Goal: Transaction & Acquisition: Purchase product/service

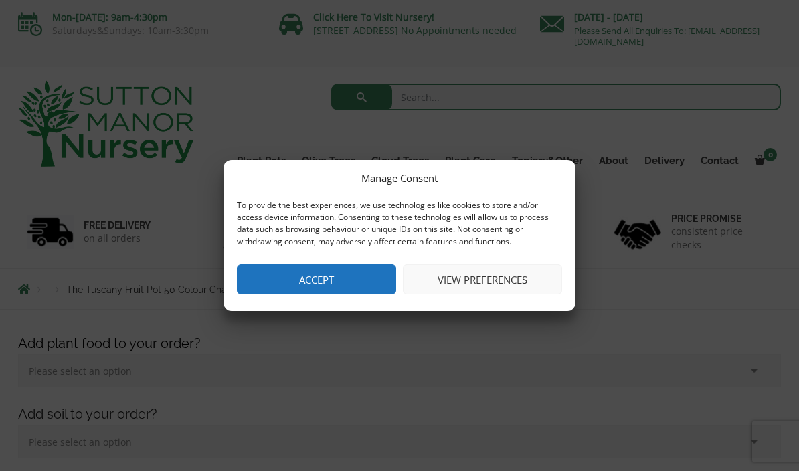
click at [375, 277] on button "Accept" at bounding box center [316, 279] width 159 height 30
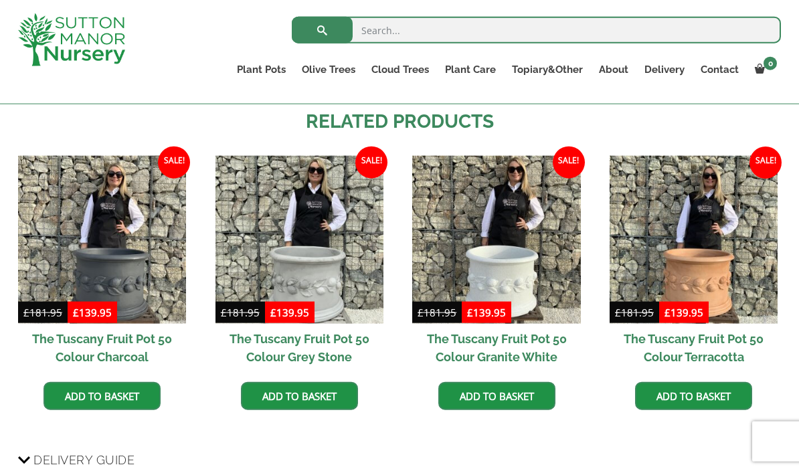
scroll to position [1069, 0]
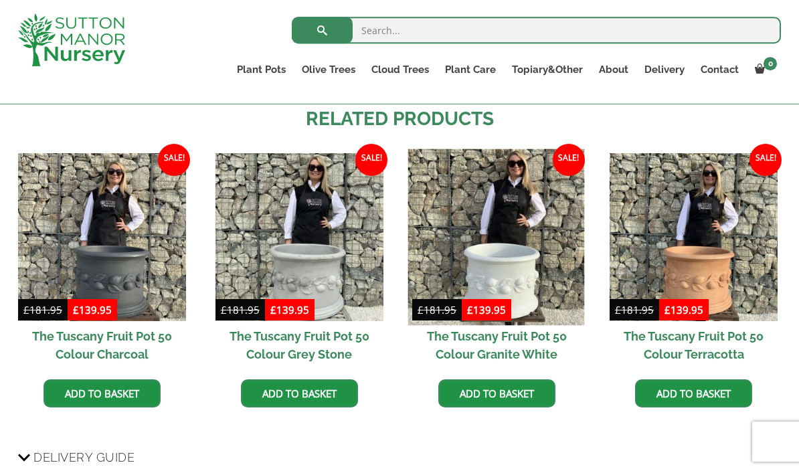
click at [552, 233] on img at bounding box center [496, 237] width 177 height 177
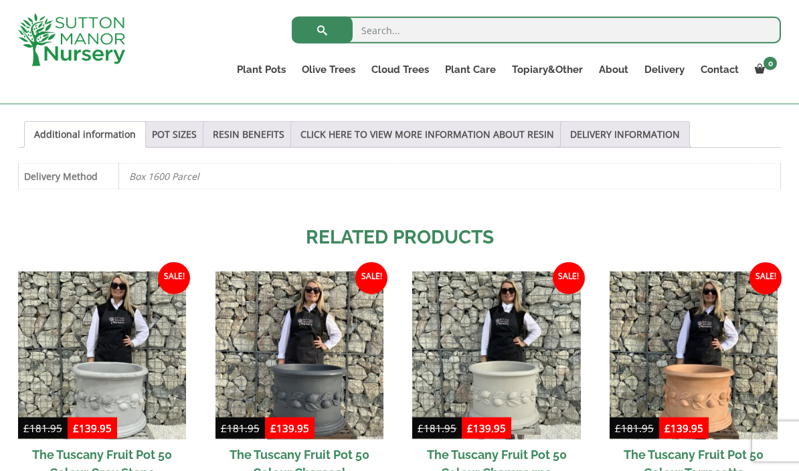
scroll to position [951, 0]
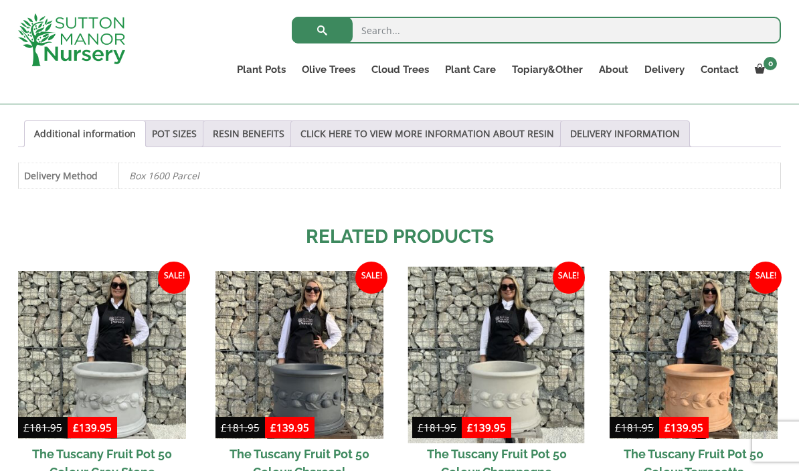
click at [508, 350] on img at bounding box center [496, 354] width 177 height 177
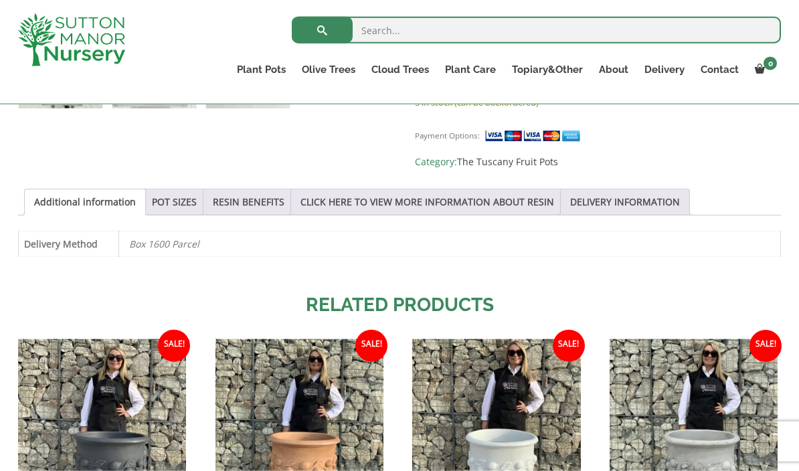
scroll to position [883, 0]
click at [194, 189] on link "POT SIZES" at bounding box center [174, 201] width 45 height 25
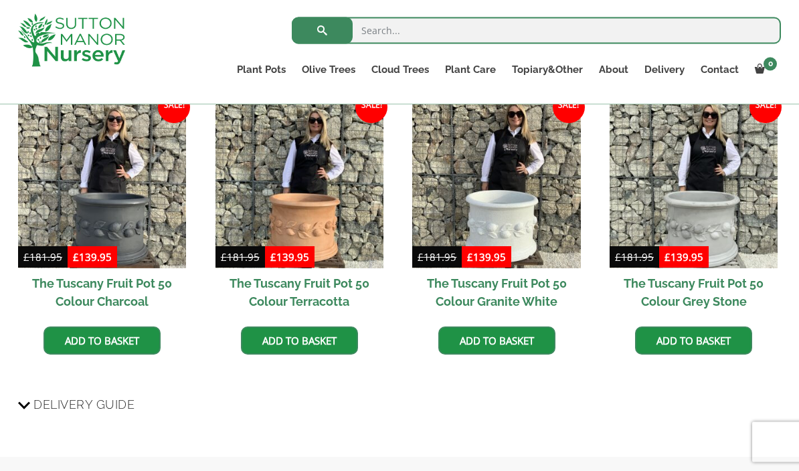
scroll to position [1498, 0]
click at [504, 327] on link "Add to basket" at bounding box center [497, 341] width 117 height 28
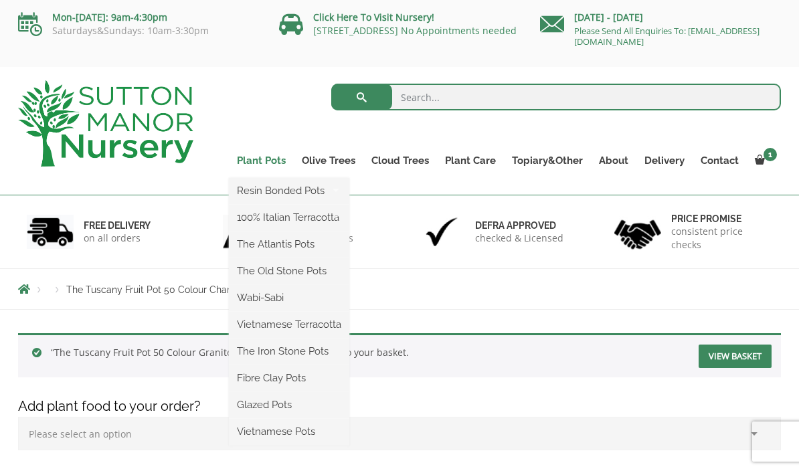
click at [277, 163] on link "Plant Pots" at bounding box center [261, 160] width 65 height 19
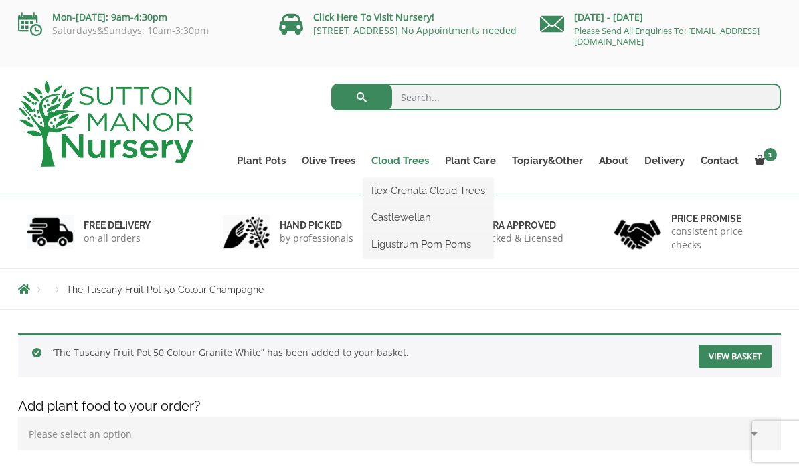
click at [418, 163] on link "Cloud Trees" at bounding box center [401, 160] width 74 height 19
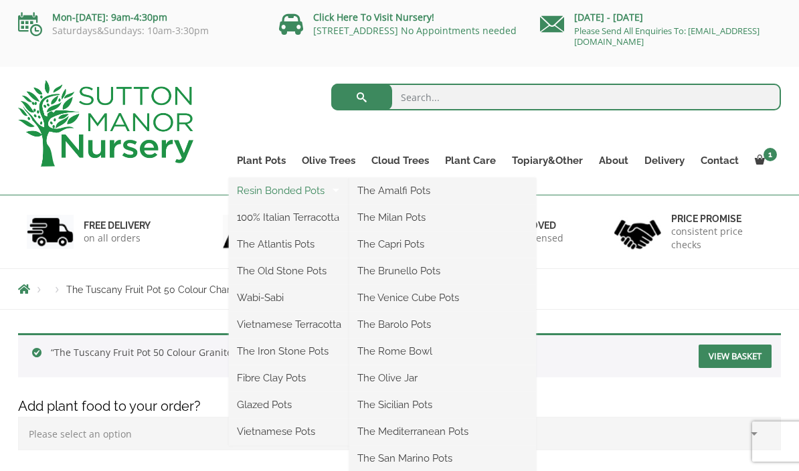
click at [295, 189] on link "Resin Bonded Pots" at bounding box center [289, 191] width 121 height 20
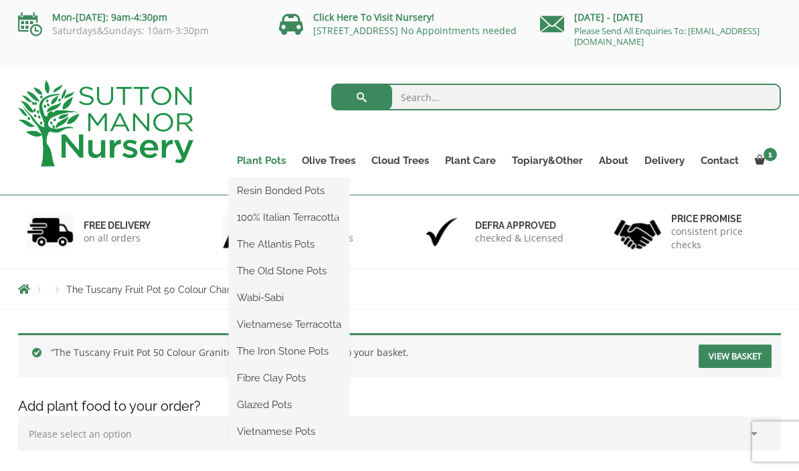
click at [277, 161] on link "Plant Pots" at bounding box center [261, 160] width 65 height 19
click at [275, 161] on link "Plant Pots" at bounding box center [261, 160] width 65 height 19
click at [278, 160] on link "Plant Pots" at bounding box center [261, 160] width 65 height 19
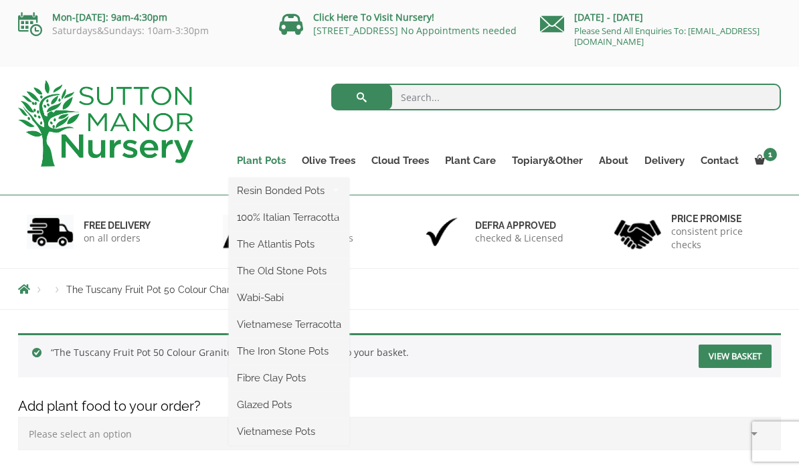
click at [277, 159] on link "Plant Pots" at bounding box center [261, 160] width 65 height 19
click at [276, 178] on ul "Resin Bonded Pots The Amalfi Pots The Milan Pots The Capri Pots The Brunello Po…" at bounding box center [289, 312] width 121 height 268
click at [274, 163] on link "Plant Pots" at bounding box center [261, 160] width 65 height 19
click at [275, 178] on ul "Resin Bonded Pots The Amalfi Pots The Milan Pots The Capri Pots The Brunello Po…" at bounding box center [289, 312] width 121 height 268
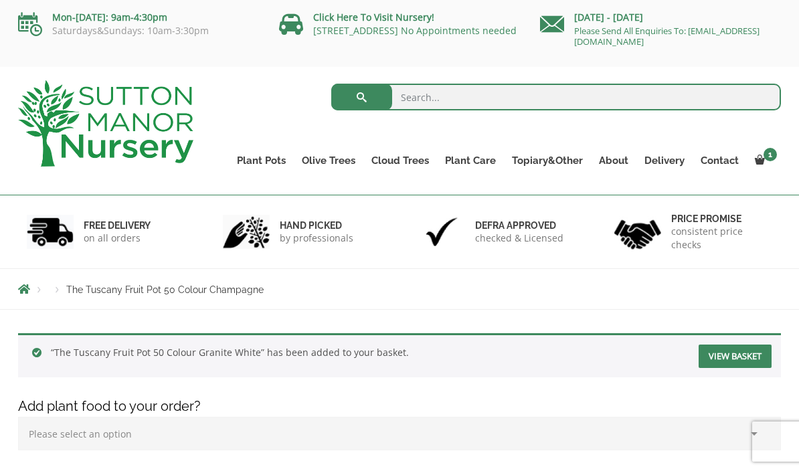
click at [410, 418] on select "Please select an option (x1) 1k Bag (£15.00) (x2) 1k Bag (£30.00) (x3) 1k Bag (…" at bounding box center [399, 433] width 763 height 33
click at [511, 100] on input "search" at bounding box center [556, 97] width 451 height 27
type input "Pot"
click at [362, 97] on button "submit" at bounding box center [361, 97] width 61 height 27
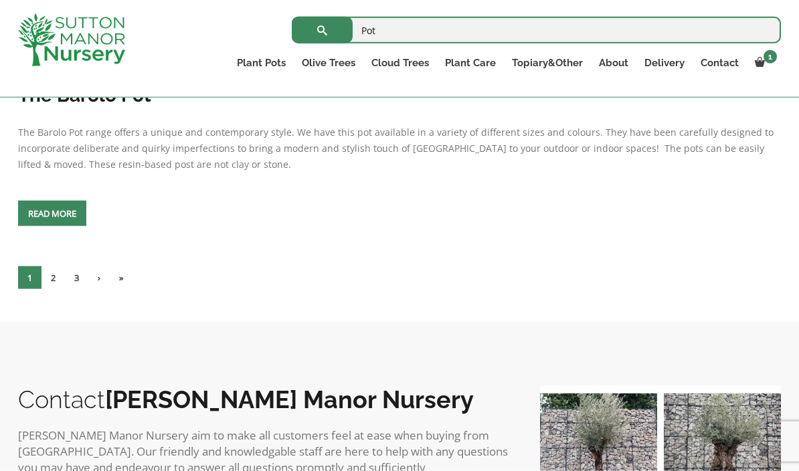
scroll to position [5401, 0]
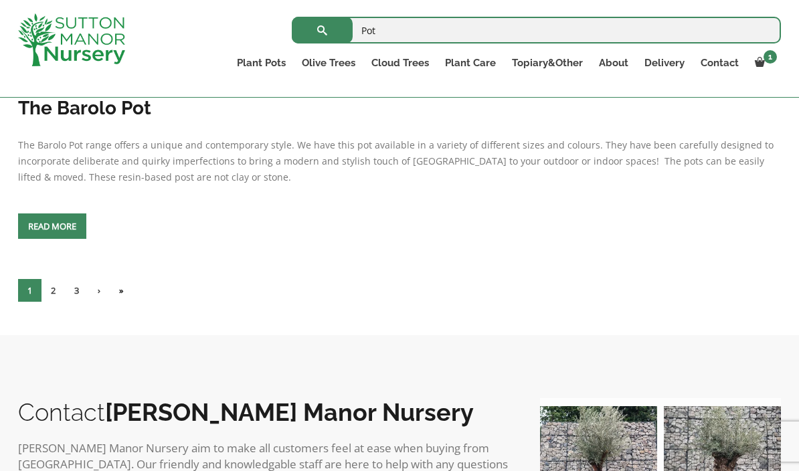
click at [125, 302] on link "»" at bounding box center [121, 290] width 23 height 23
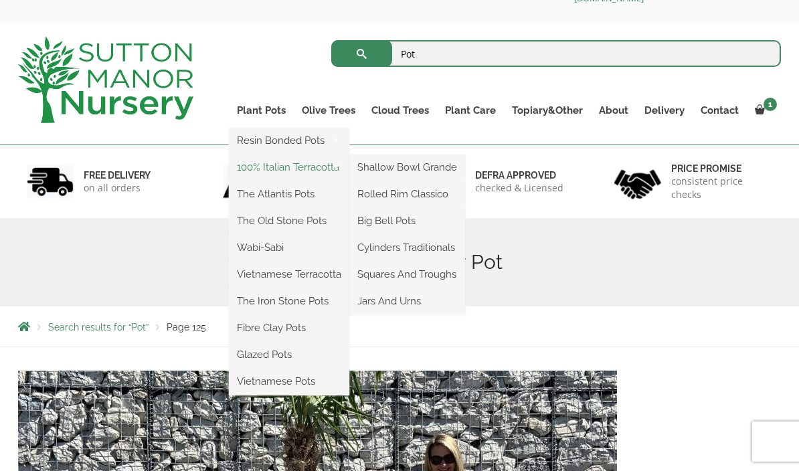
scroll to position [44, 0]
click at [313, 197] on link "The Atlantis Pots" at bounding box center [289, 193] width 121 height 20
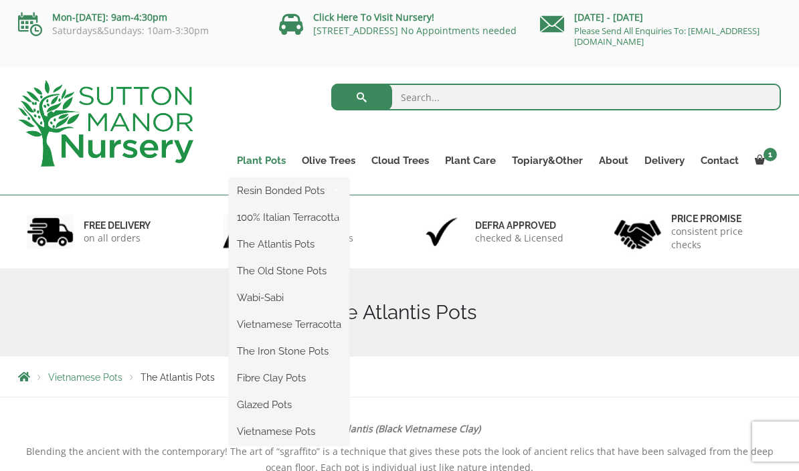
click at [275, 158] on link "Plant Pots" at bounding box center [261, 160] width 65 height 19
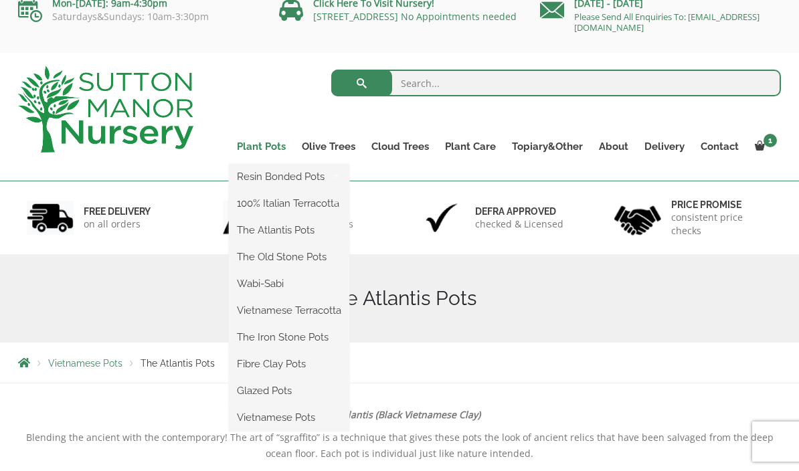
scroll to position [15, 0]
click at [314, 338] on link "The Iron Stone Pots" at bounding box center [289, 337] width 121 height 20
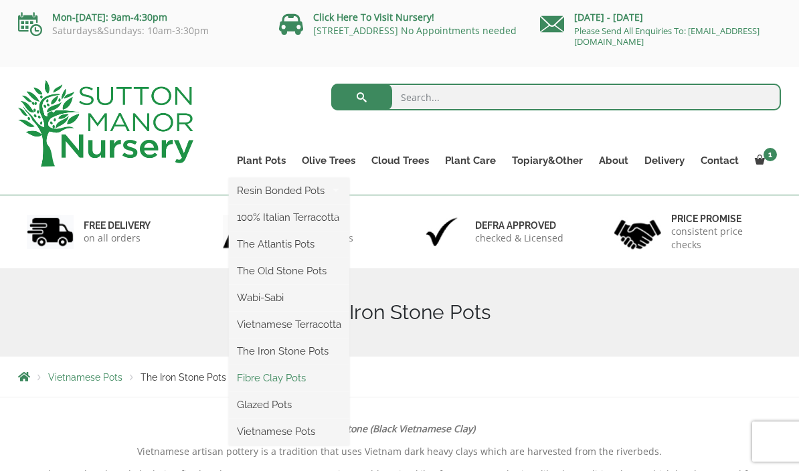
click at [299, 382] on link "Fibre Clay Pots" at bounding box center [289, 378] width 121 height 20
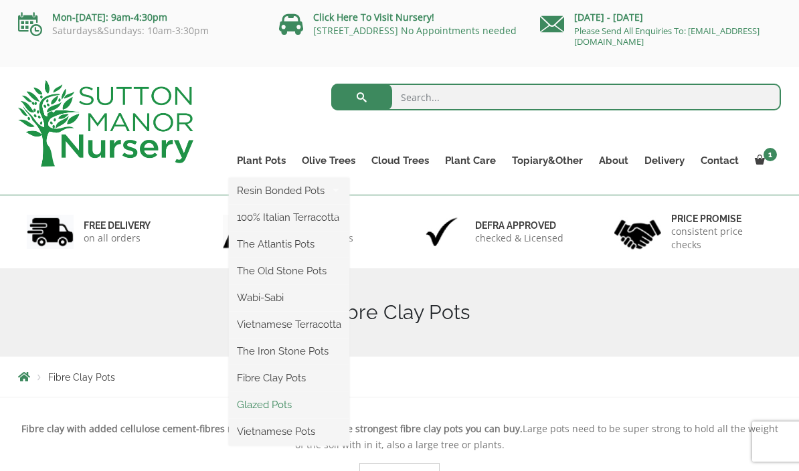
click at [287, 409] on link "Glazed Pots" at bounding box center [289, 405] width 121 height 20
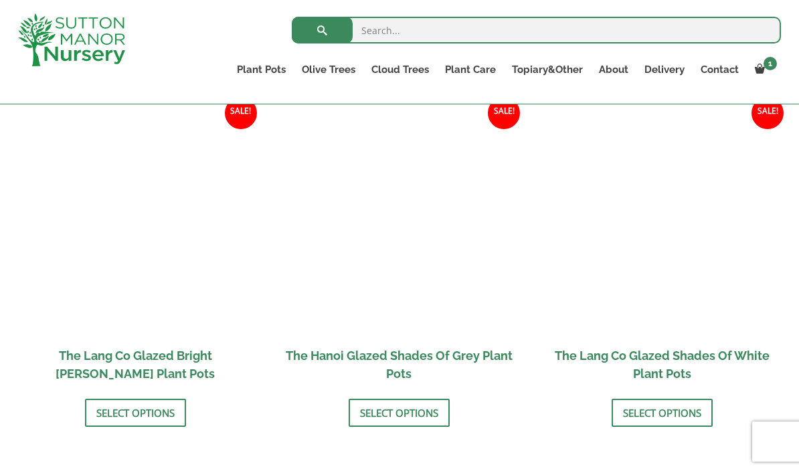
scroll to position [1388, 0]
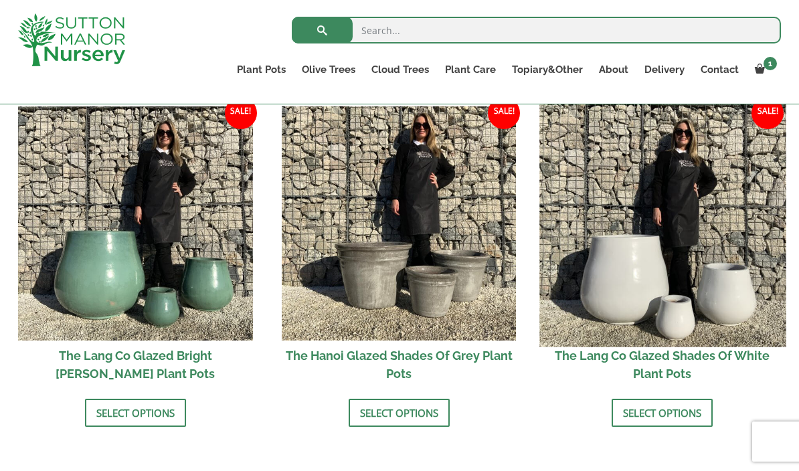
click at [734, 292] on img at bounding box center [663, 223] width 246 height 246
